Goal: Find specific page/section: Find specific page/section

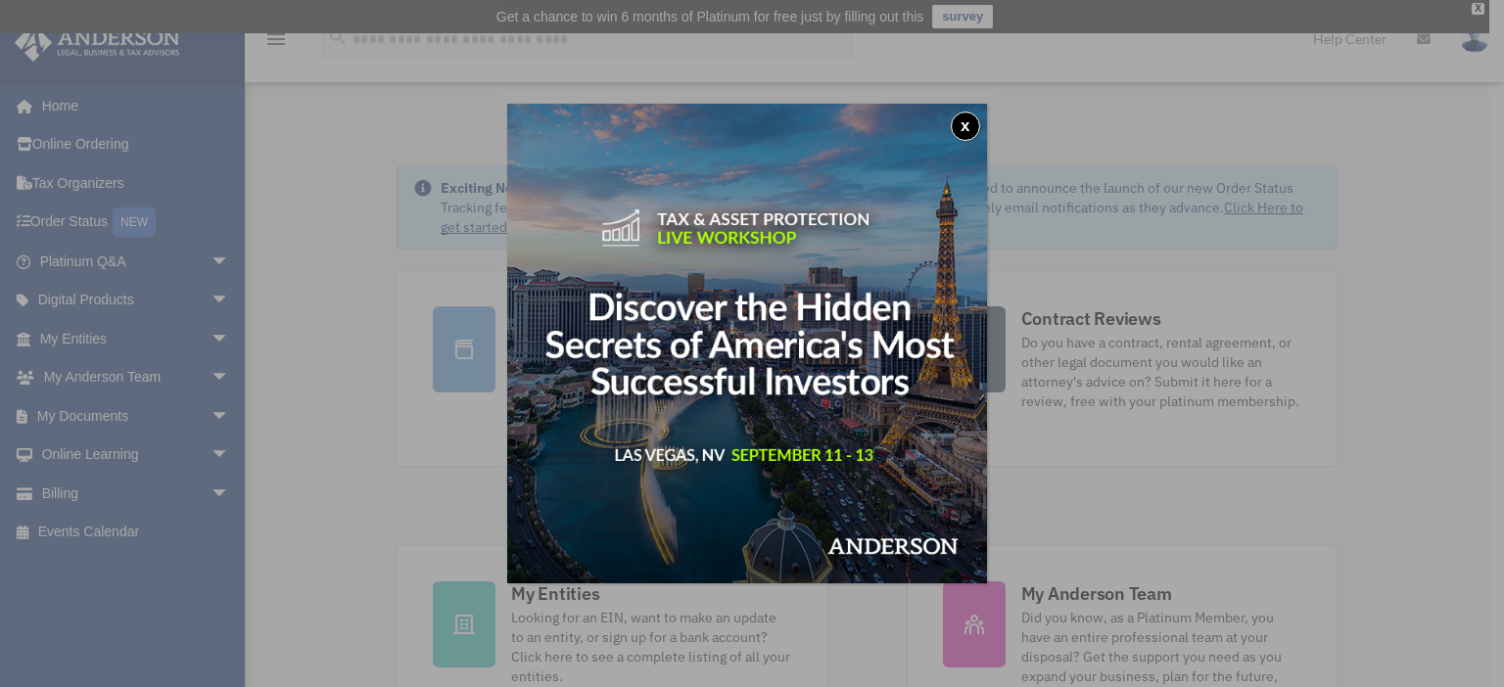
click at [974, 129] on button "x" at bounding box center [965, 126] width 29 height 29
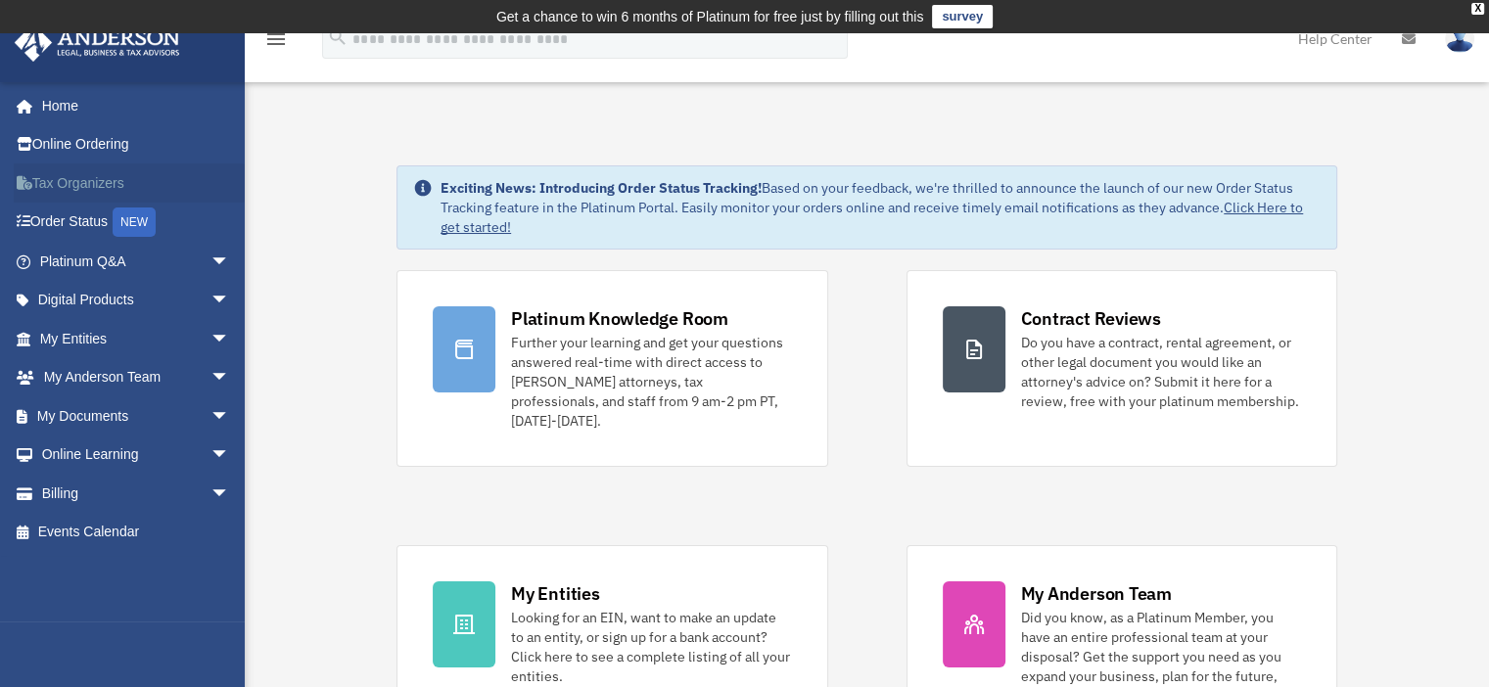
click at [108, 180] on link "Tax Organizers" at bounding box center [137, 183] width 246 height 39
click at [1473, 7] on div "X" at bounding box center [1478, 9] width 13 height 12
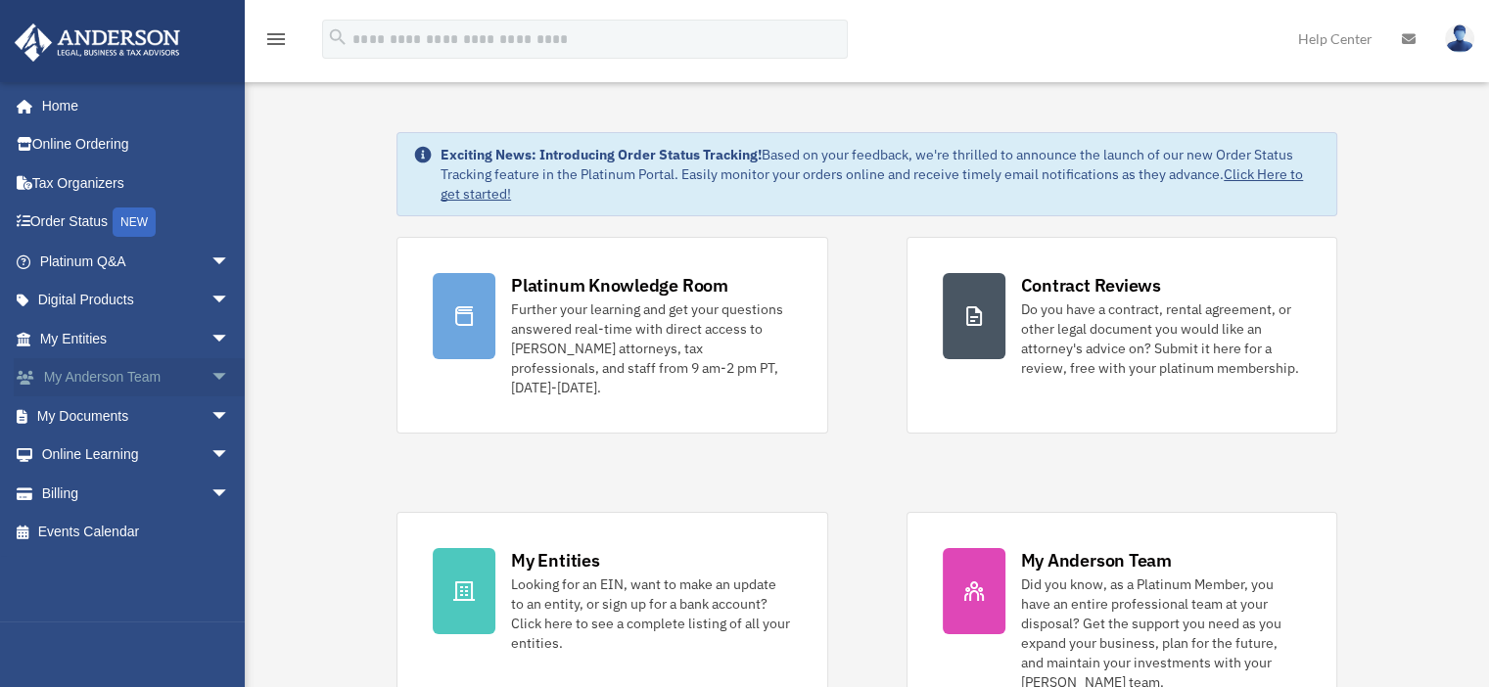
click at [211, 371] on span "arrow_drop_down" at bounding box center [230, 378] width 39 height 40
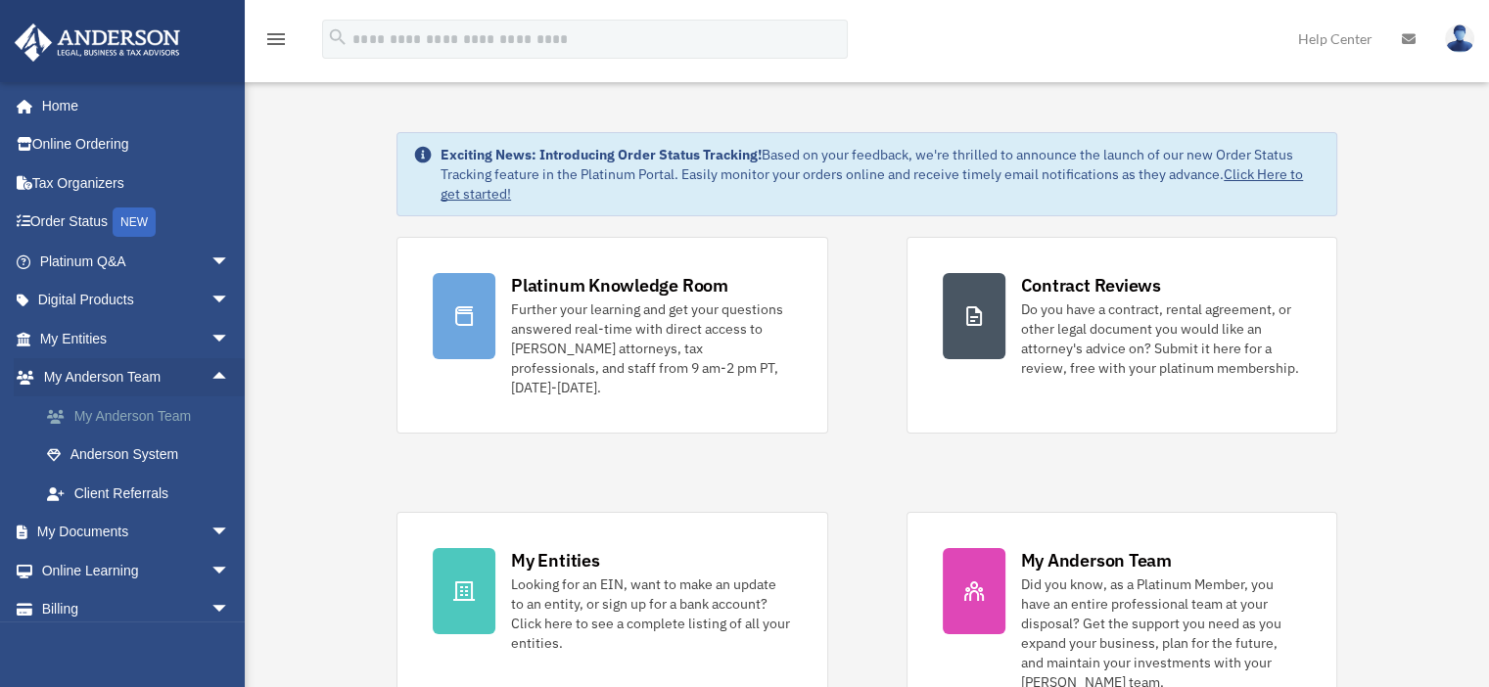
click at [148, 415] on link "My Anderson Team" at bounding box center [143, 416] width 232 height 39
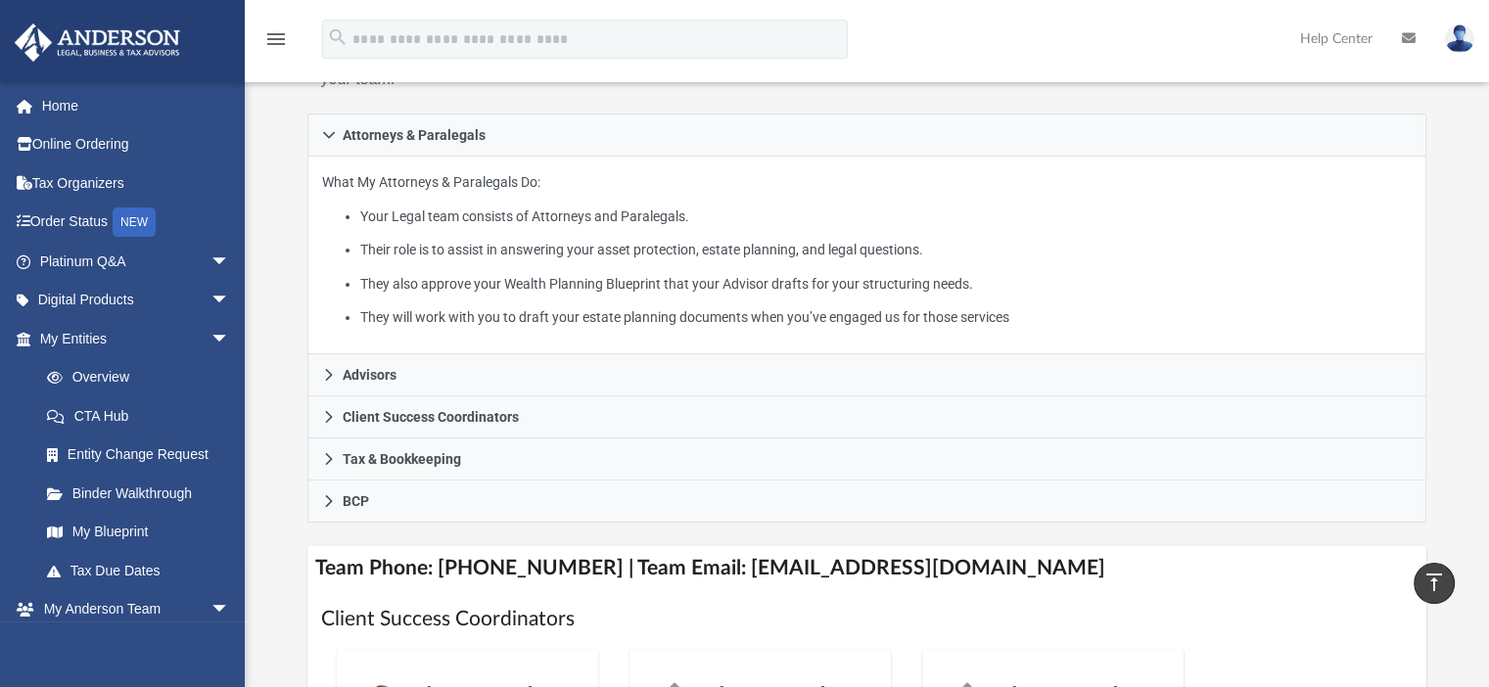
scroll to position [294, 0]
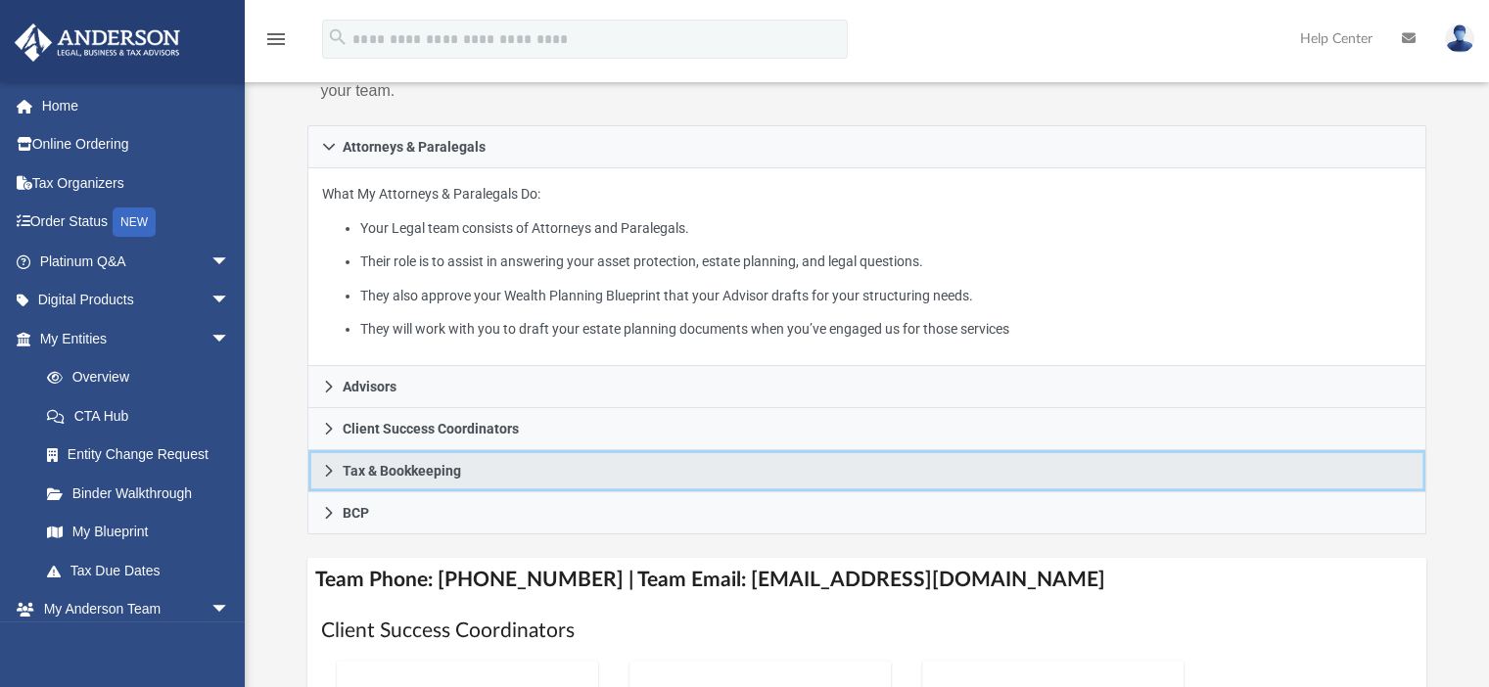
click at [333, 471] on icon at bounding box center [329, 471] width 14 height 14
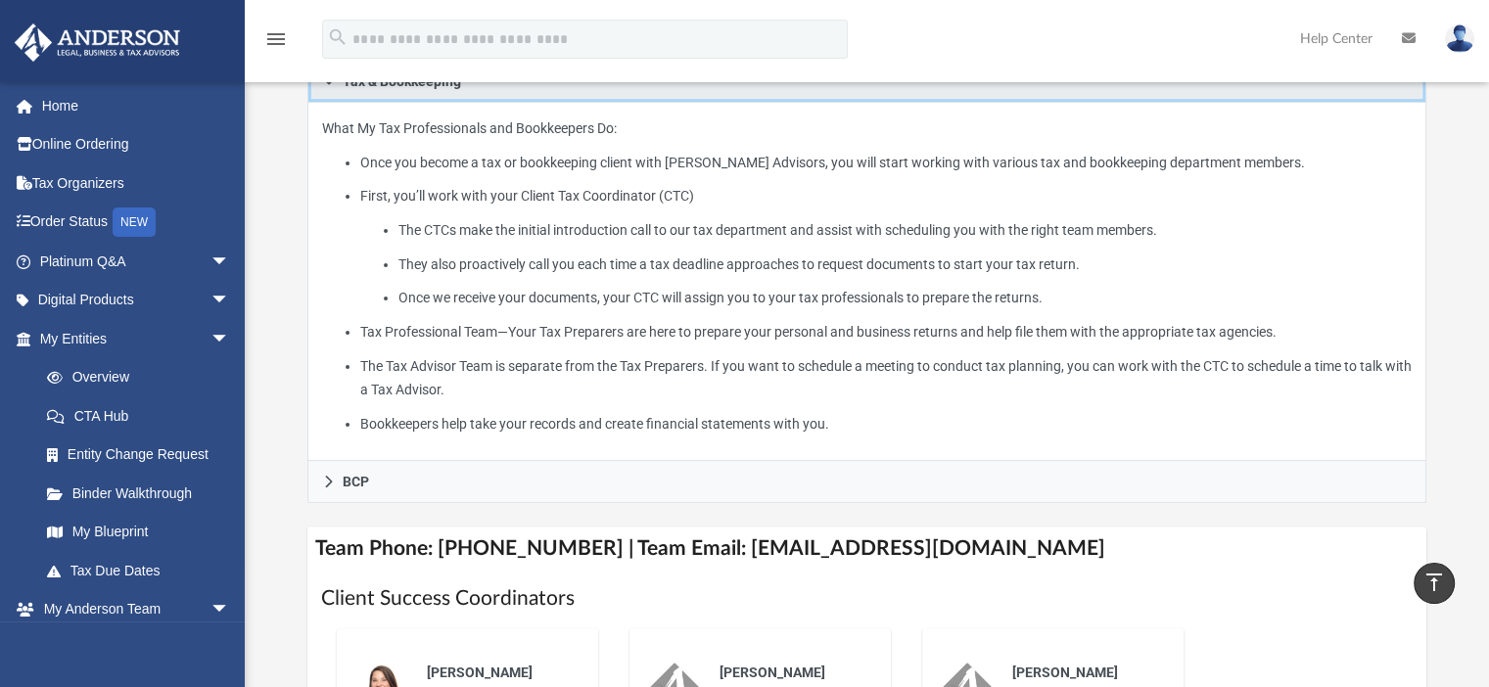
scroll to position [490, 0]
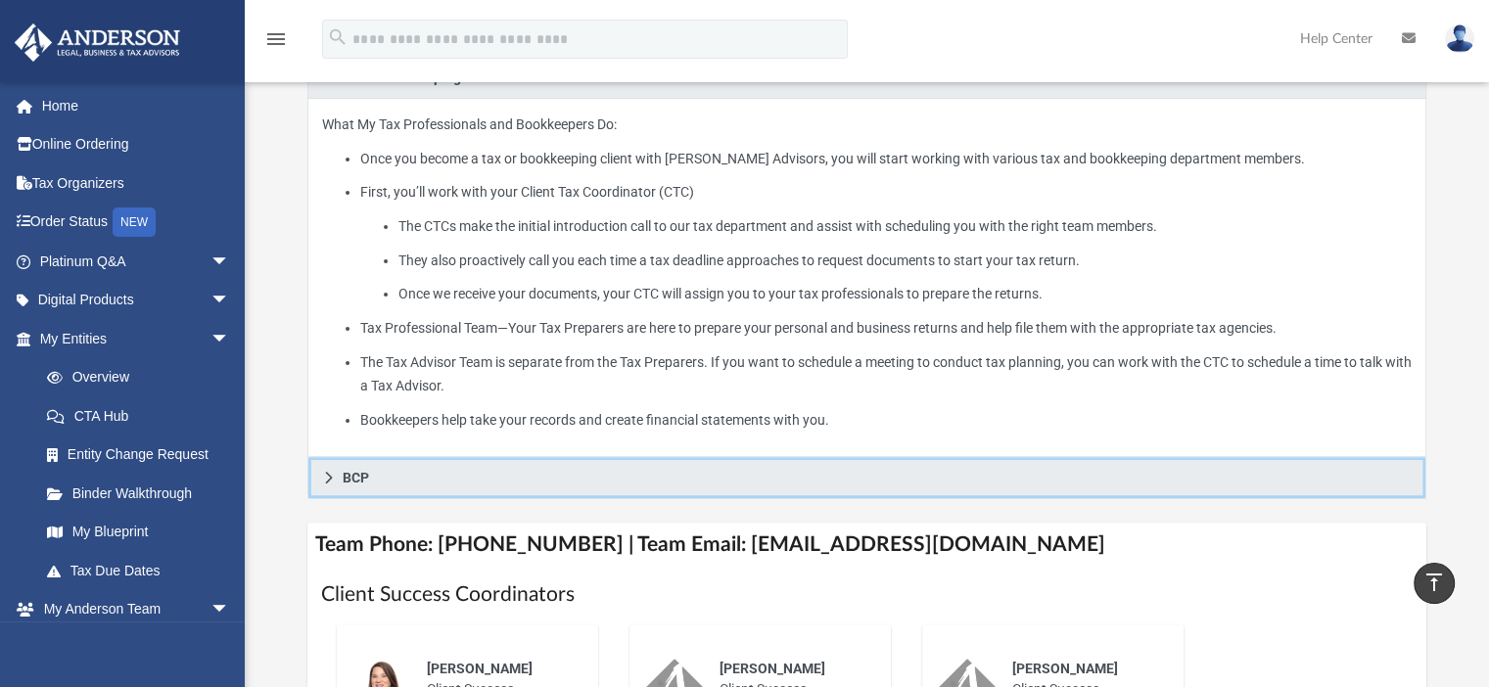
click at [324, 471] on icon at bounding box center [329, 478] width 14 height 14
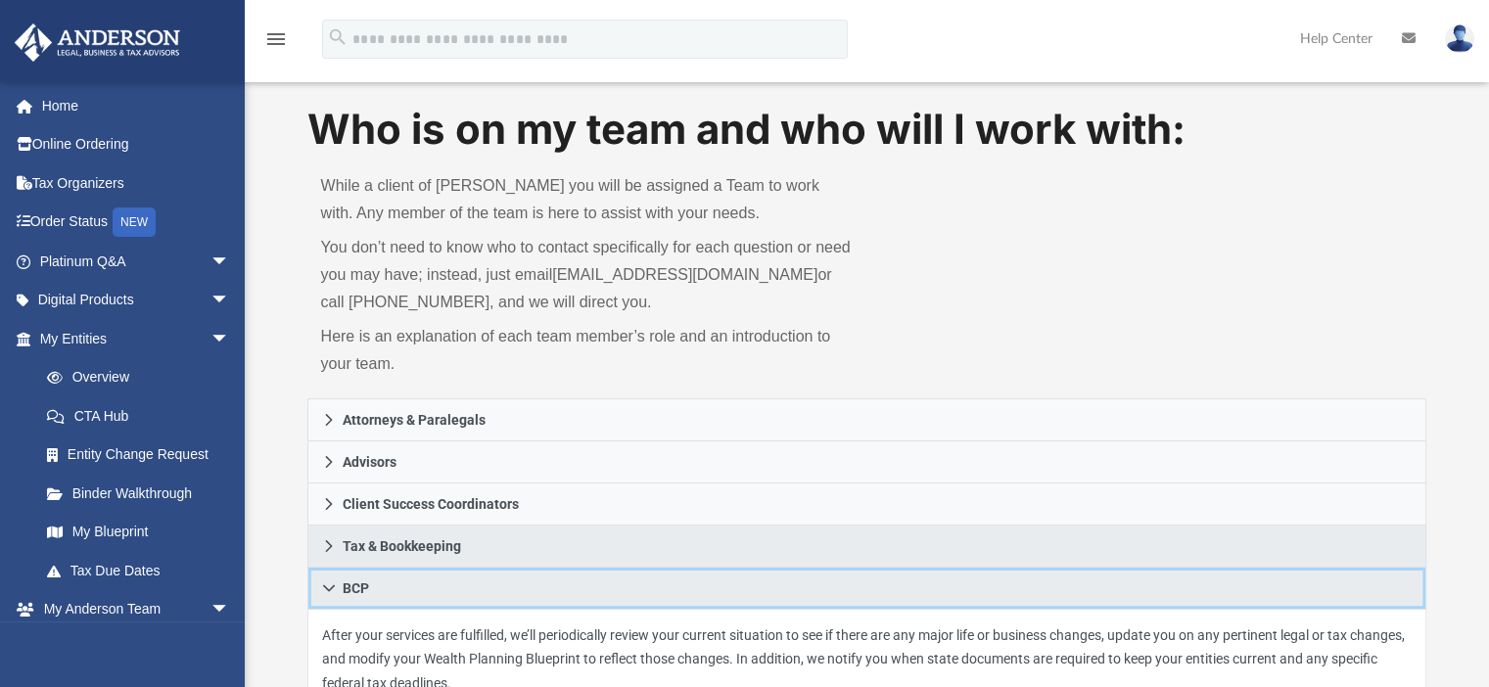
scroll to position [0, 0]
